Goal: Task Accomplishment & Management: Complete application form

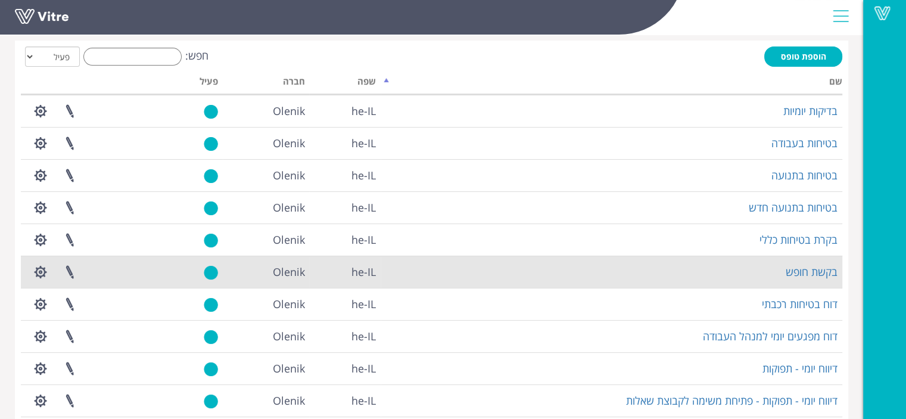
scroll to position [119, 0]
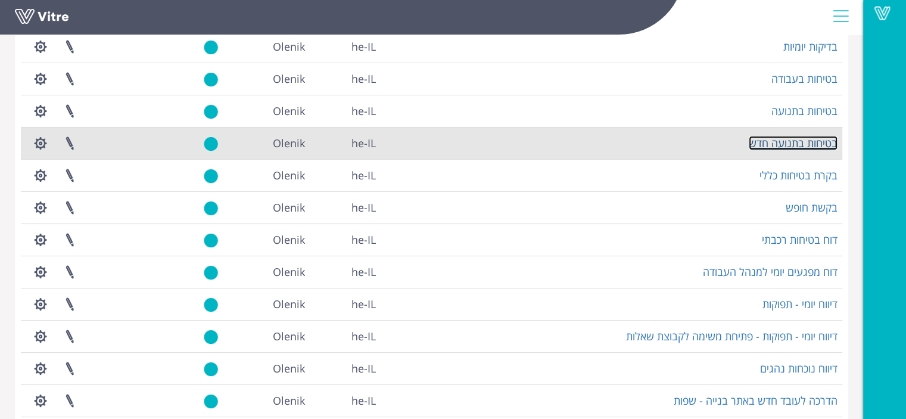
click at [758, 149] on link "בטיחות בתנועה חדש" at bounding box center [792, 143] width 89 height 14
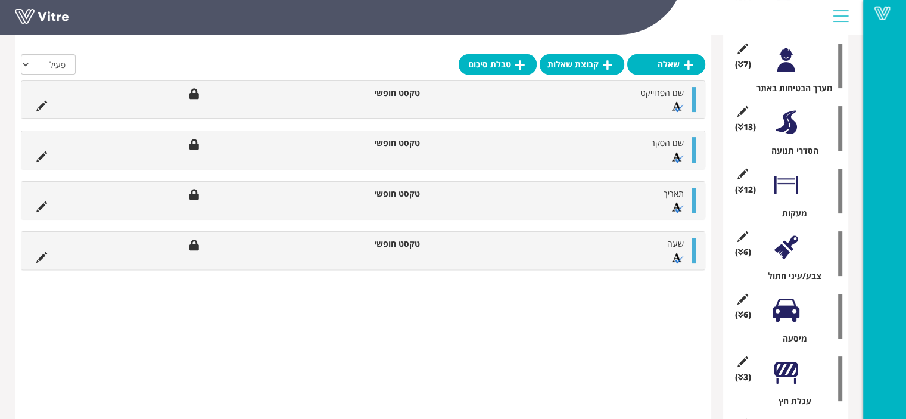
scroll to position [576, 0]
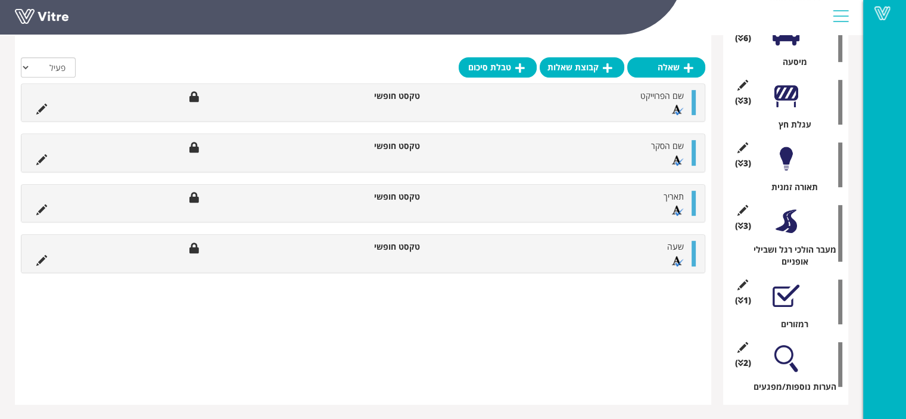
click at [782, 361] on div at bounding box center [785, 358] width 27 height 27
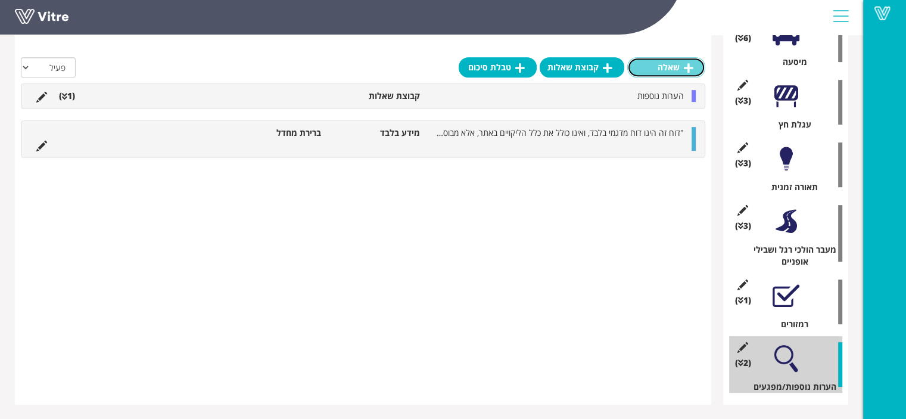
click at [683, 67] on link "שאלה" at bounding box center [666, 67] width 78 height 20
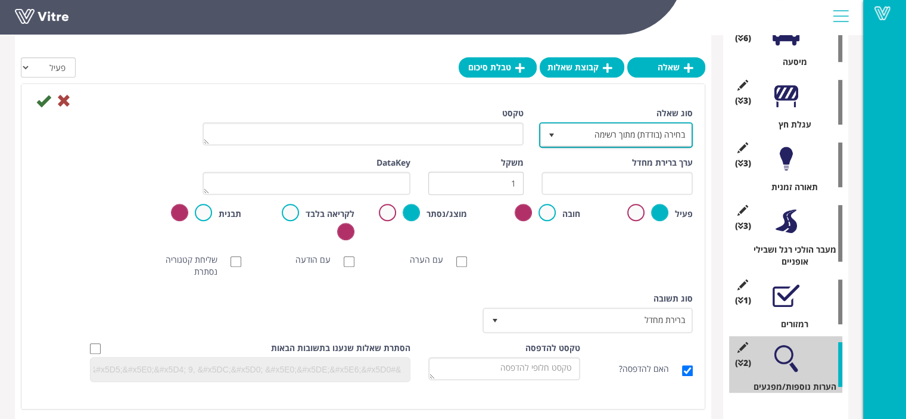
click at [617, 135] on span "בחירה (בודדת) מתוך רשימה" at bounding box center [626, 134] width 130 height 21
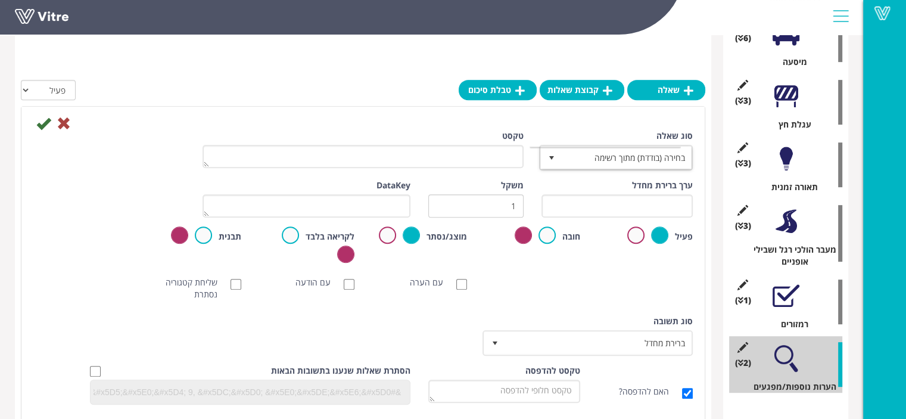
scroll to position [636, 0]
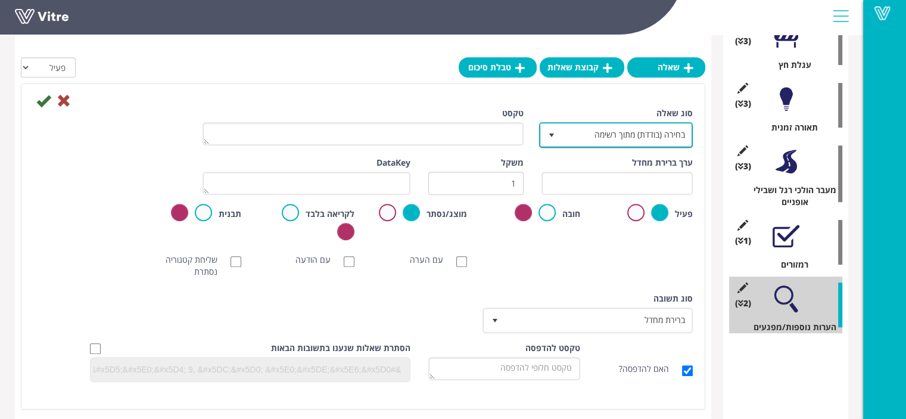
click at [622, 135] on span "בחירה (בודדת) מתוך רשימה" at bounding box center [626, 134] width 130 height 21
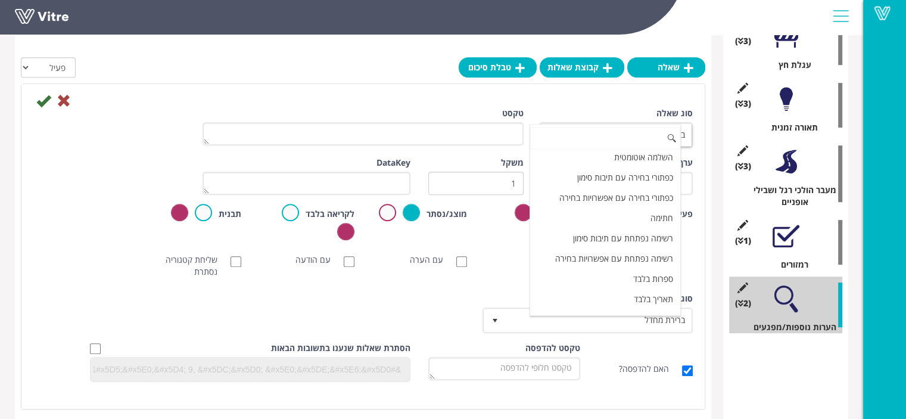
scroll to position [62, 0]
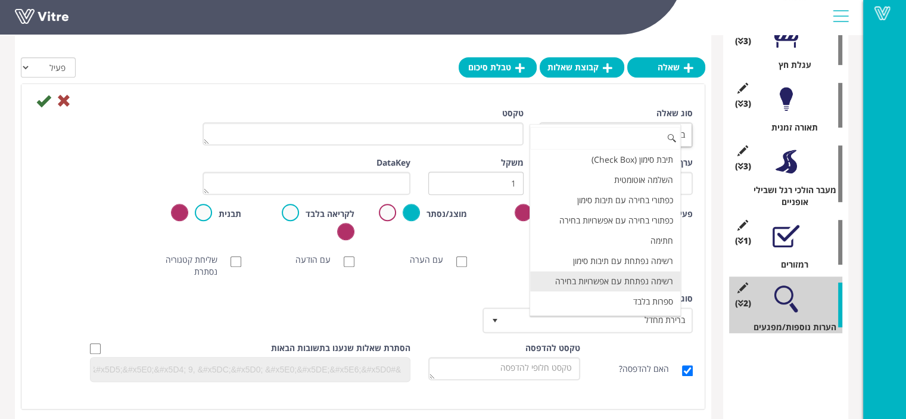
click at [624, 273] on li "רשימה נפתחת עם אפשרויות בחירה" at bounding box center [605, 281] width 151 height 20
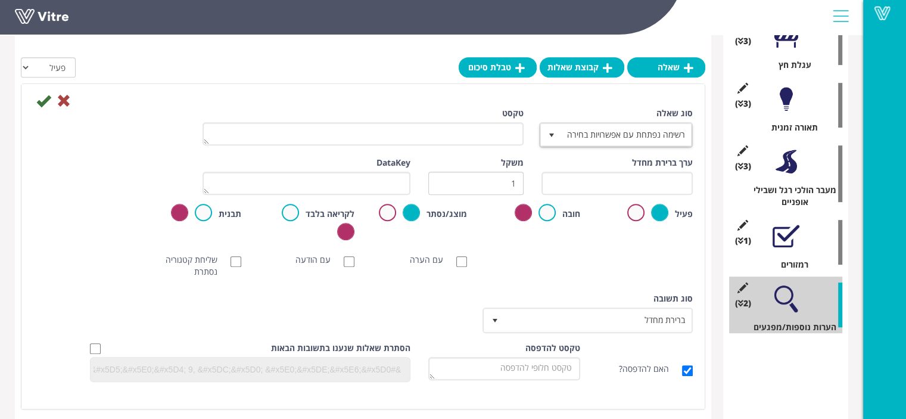
click at [623, 271] on div "סריקת ברקוד NFC סריקת חובה עם הערה עם הודעה שליחת קטגוריה נסתרת ללא תמונה תמונת…" at bounding box center [362, 266] width 677 height 36
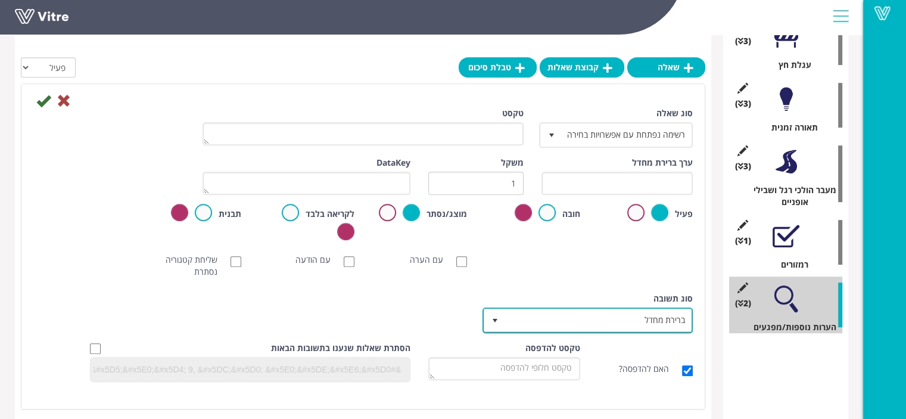
click at [638, 319] on span "ברירת מחדל" at bounding box center [598, 319] width 186 height 21
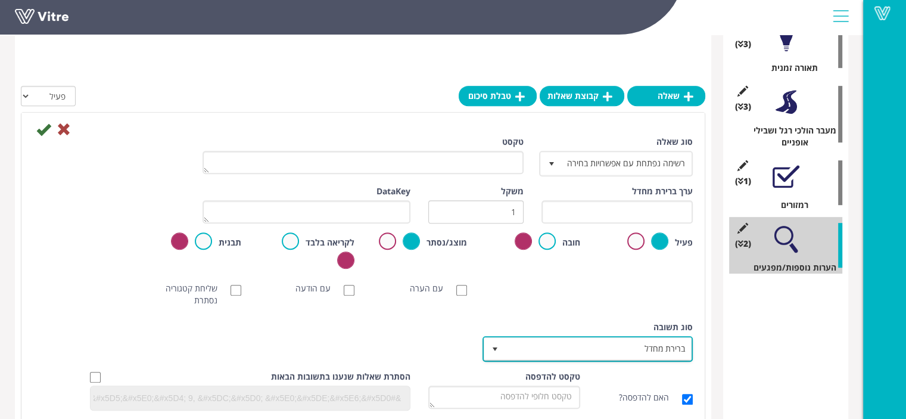
scroll to position [743, 0]
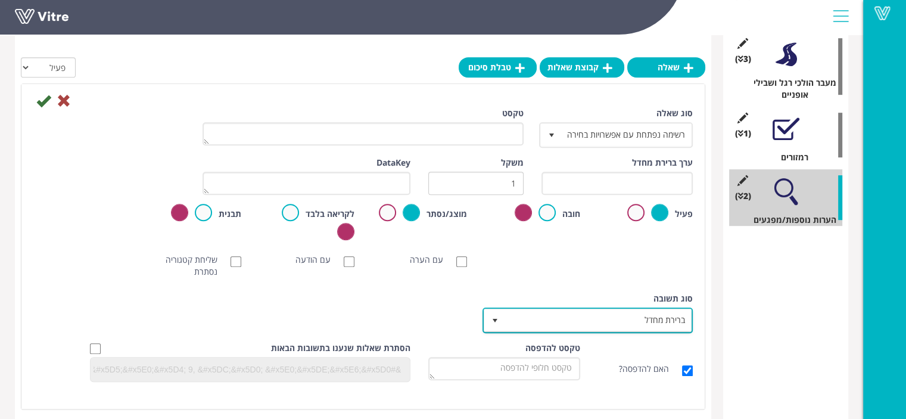
click at [631, 317] on span "ברירת מחדל" at bounding box center [598, 319] width 186 height 21
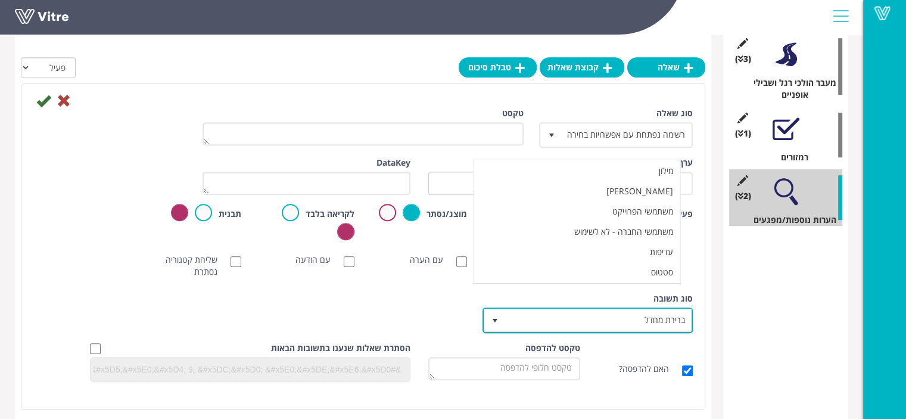
scroll to position [0, 0]
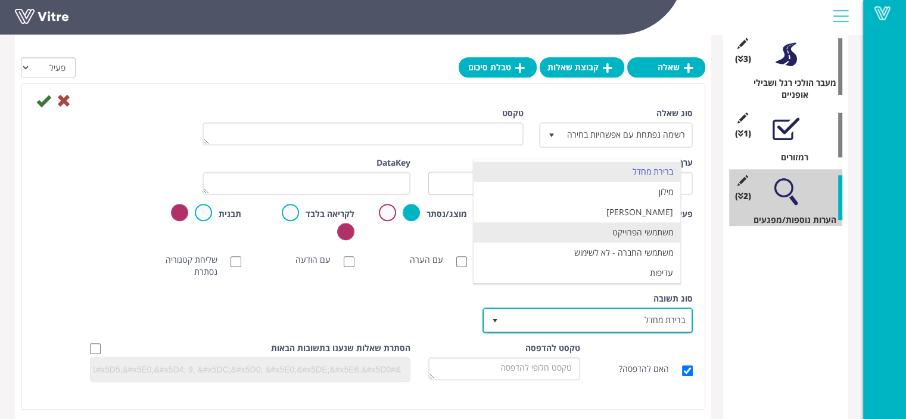
click at [624, 233] on li "משתמשי הפרוייקט" at bounding box center [576, 232] width 207 height 20
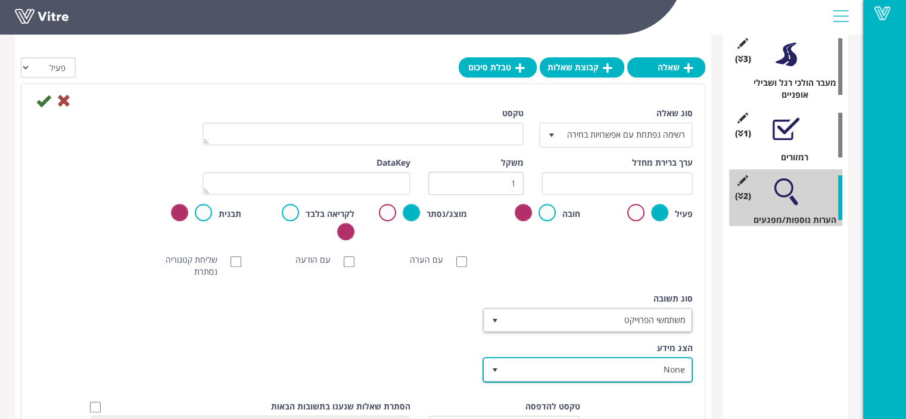
click at [633, 369] on span "None" at bounding box center [598, 368] width 186 height 21
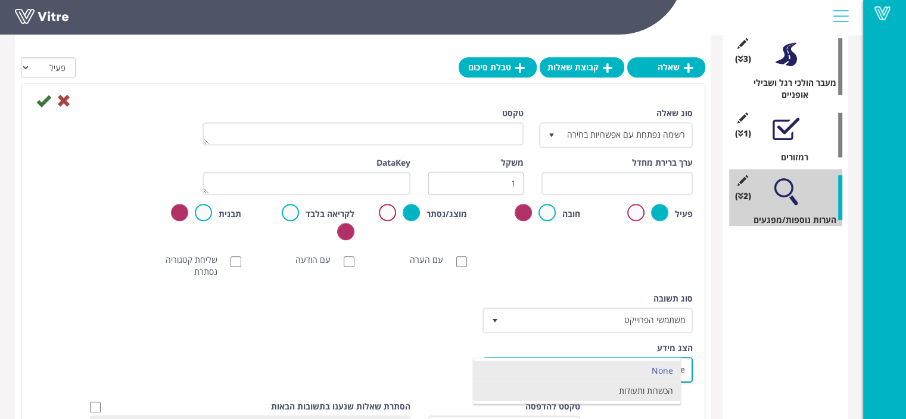
click at [633, 392] on li "הכשרות ותעודות" at bounding box center [576, 390] width 207 height 20
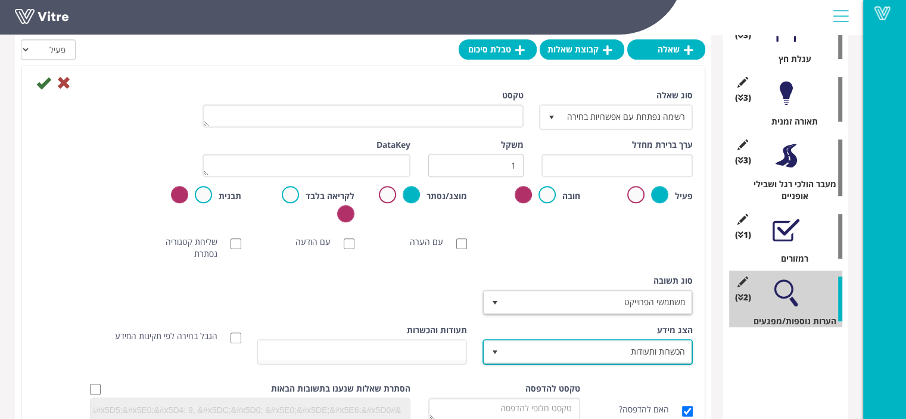
scroll to position [624, 0]
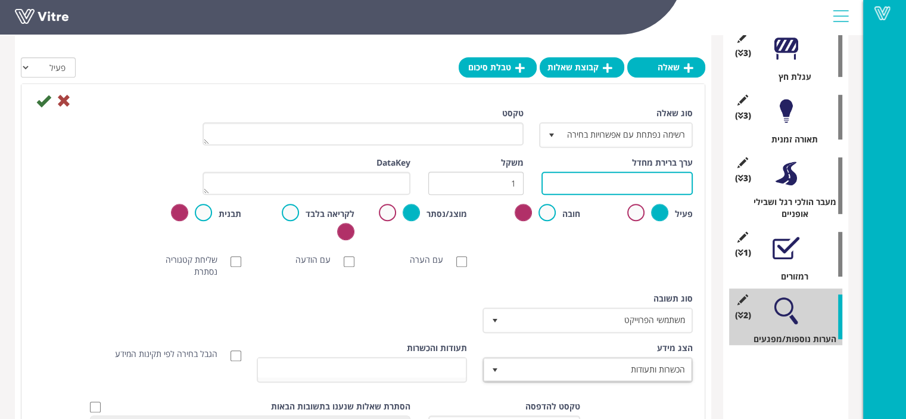
click at [645, 185] on input "text" at bounding box center [616, 182] width 151 height 23
click at [64, 97] on icon at bounding box center [64, 100] width 14 height 14
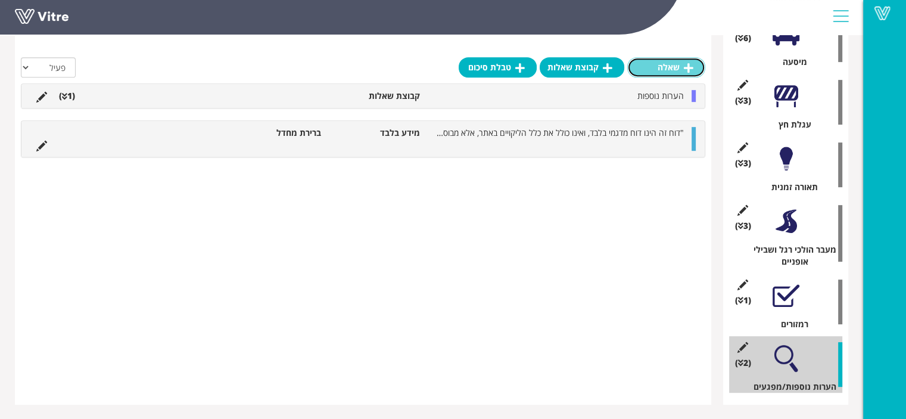
click at [666, 68] on link "שאלה" at bounding box center [666, 67] width 78 height 20
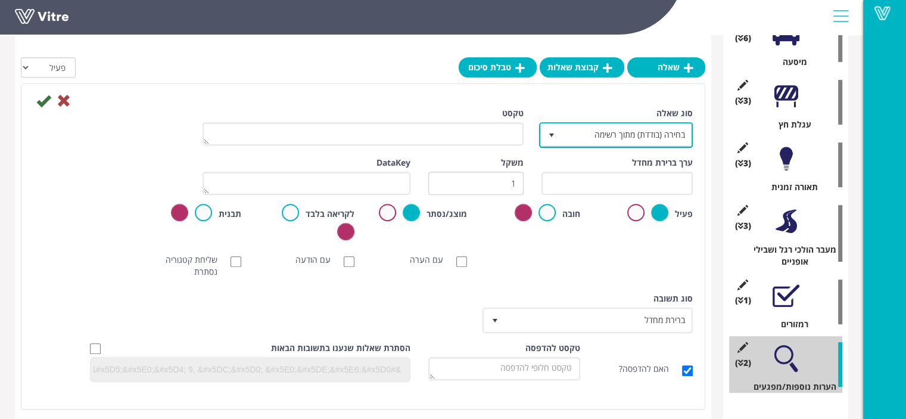
click at [624, 135] on span "בחירה (בודדת) מתוך רשימה" at bounding box center [626, 134] width 130 height 21
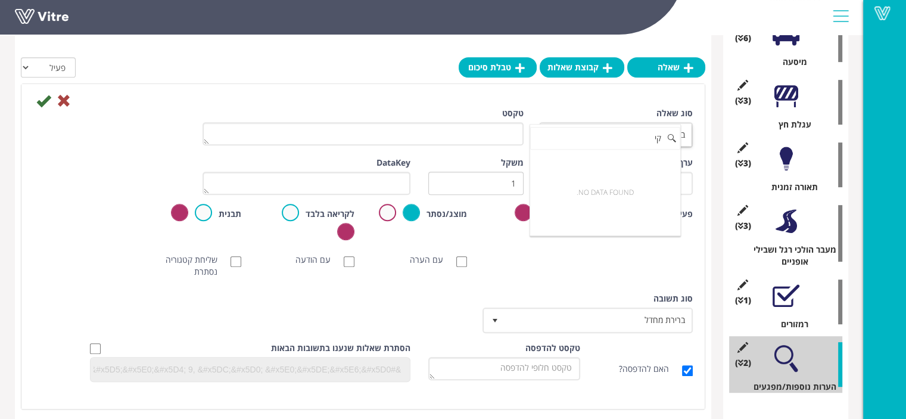
type input "ק"
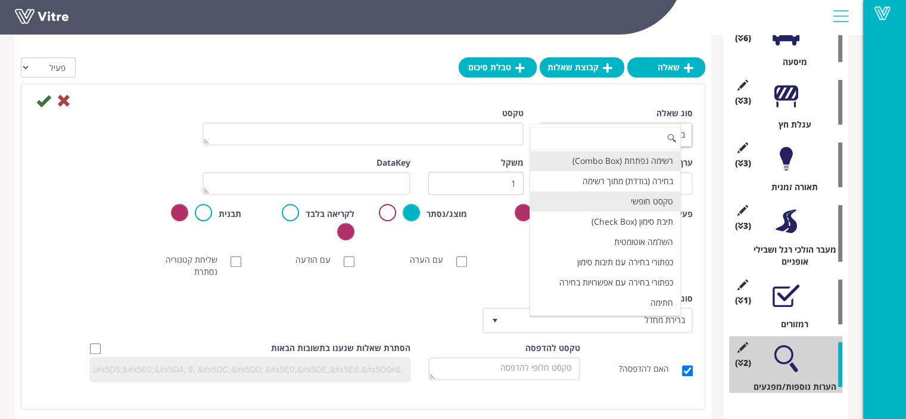
click at [657, 207] on li "טקסט חופשי" at bounding box center [605, 201] width 151 height 20
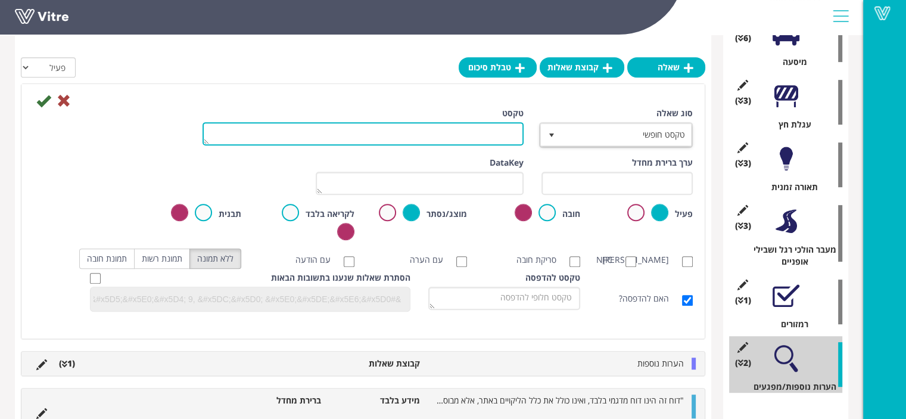
click at [497, 135] on textarea "טקסט" at bounding box center [362, 133] width 321 height 23
type textarea "https://7net.co.il"
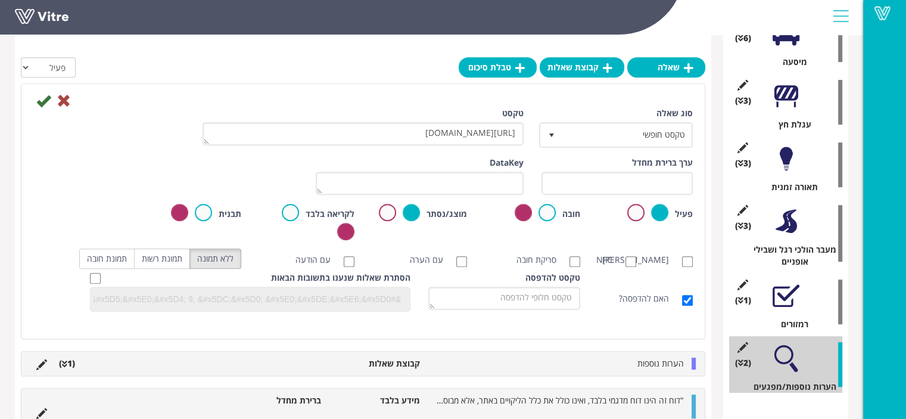
click at [427, 147] on div "טקסט https://7net.co.il" at bounding box center [363, 130] width 339 height 47
click at [687, 305] on input "האם להדפסה?" at bounding box center [687, 300] width 11 height 11
checkbox input "false"
click at [201, 208] on label at bounding box center [203, 212] width 17 height 17
click at [0, 0] on input "radio" at bounding box center [0, 0] width 0 height 0
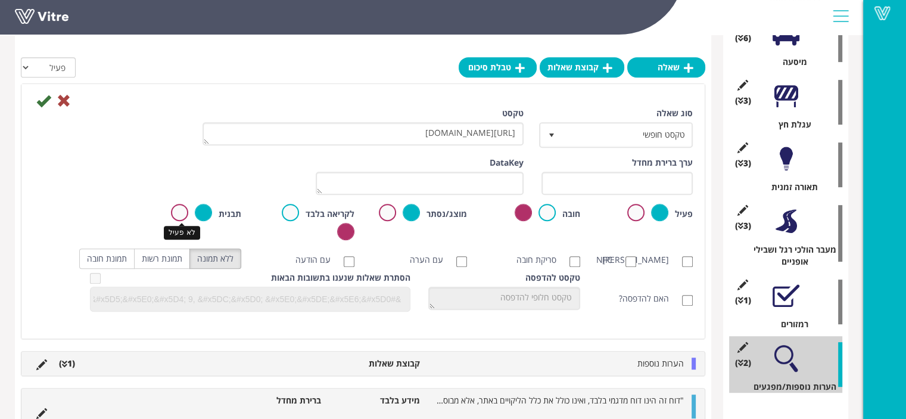
click at [179, 215] on label at bounding box center [179, 212] width 17 height 17
click at [0, 0] on input "radio" at bounding box center [0, 0] width 0 height 0
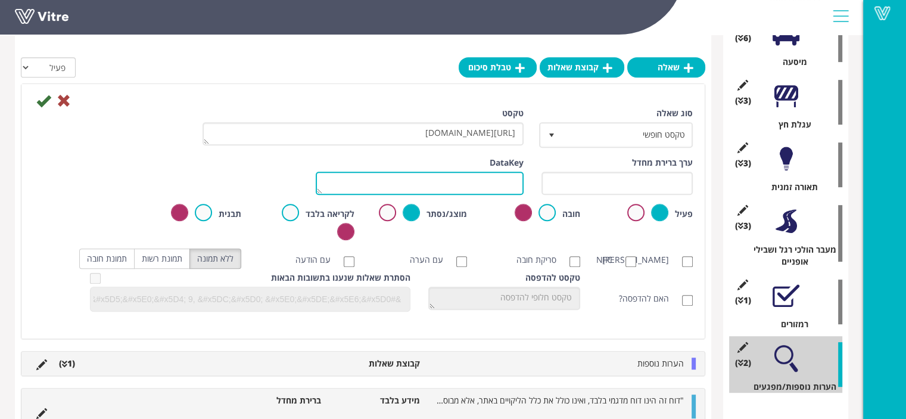
click at [454, 183] on textarea "DataKey" at bounding box center [420, 182] width 208 height 23
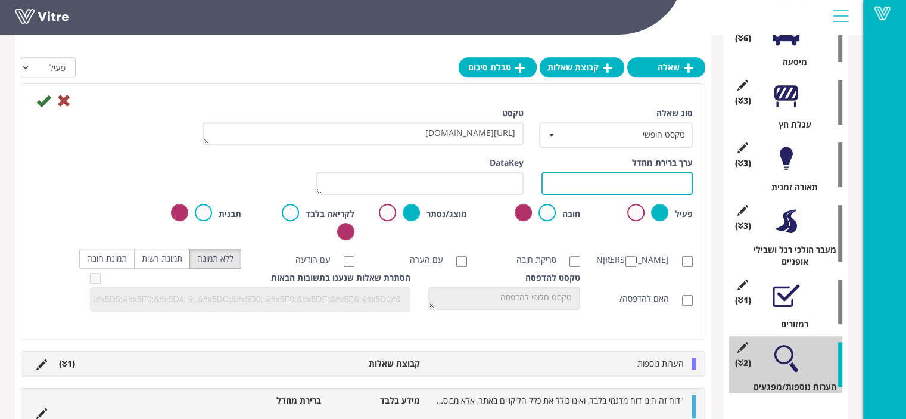
click at [670, 186] on input "text" at bounding box center [616, 182] width 151 height 23
click at [63, 102] on icon at bounding box center [64, 100] width 14 height 14
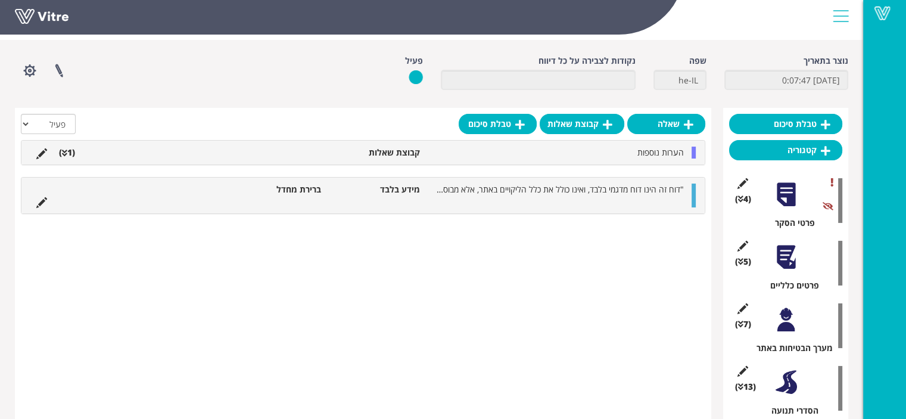
scroll to position [0, 0]
